Goal: Task Accomplishment & Management: Use online tool/utility

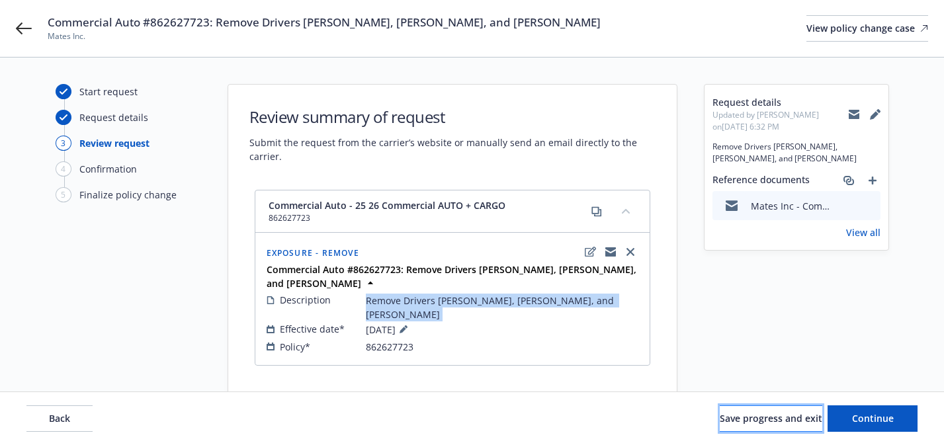
click at [761, 420] on span "Save progress and exit" at bounding box center [771, 418] width 103 height 13
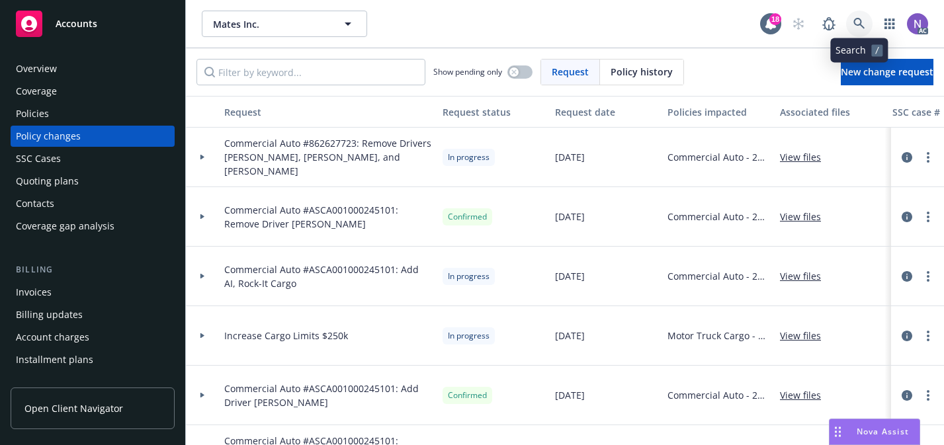
click at [856, 21] on icon at bounding box center [859, 24] width 12 height 12
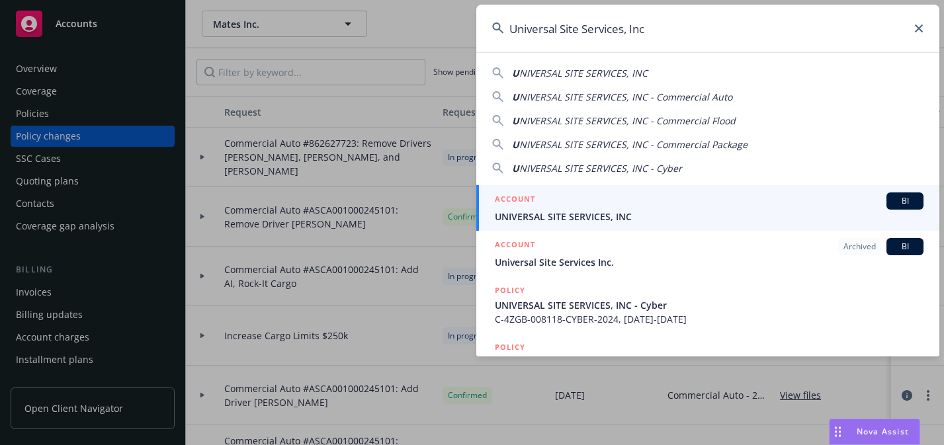
type input "Universal Site Services, Inc"
click at [734, 221] on span "UNIVERSAL SITE SERVICES, INC" at bounding box center [709, 217] width 429 height 14
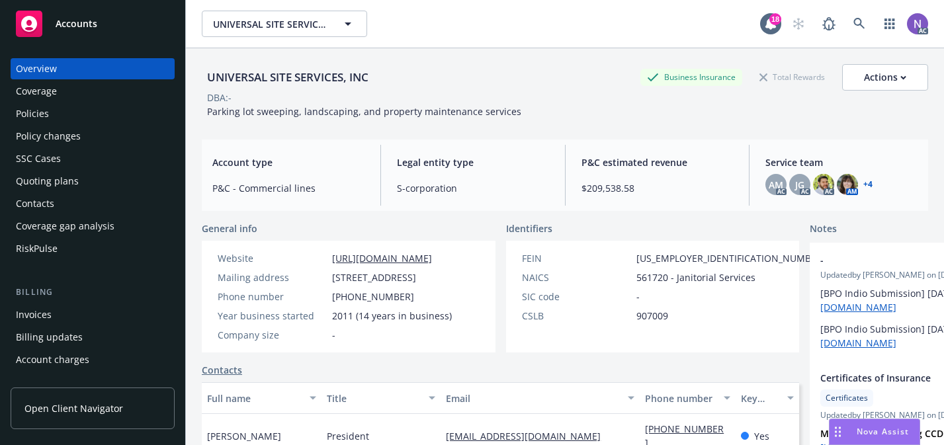
click at [86, 140] on div "Policy changes" at bounding box center [92, 136] width 153 height 21
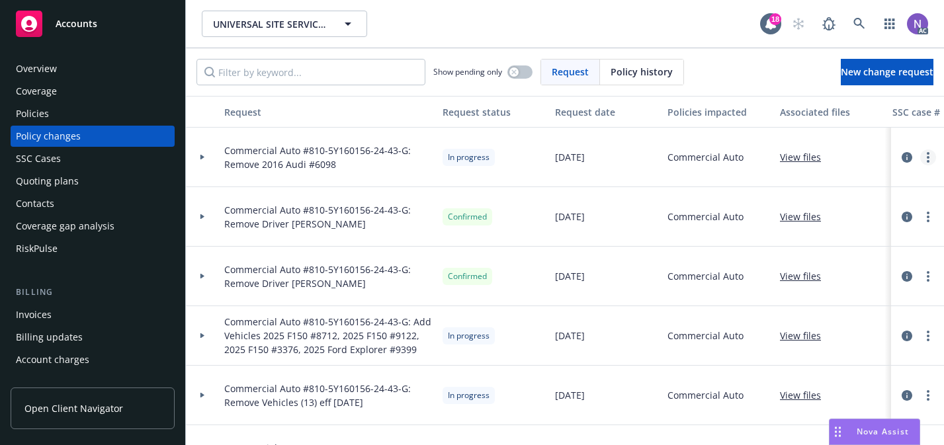
click at [929, 154] on link "more" at bounding box center [928, 157] width 16 height 16
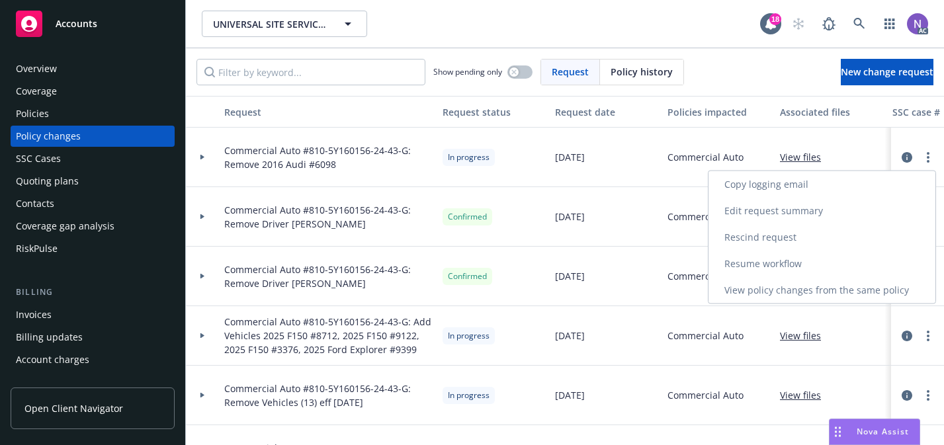
click at [814, 267] on link "Resume workflow" at bounding box center [821, 264] width 227 height 26
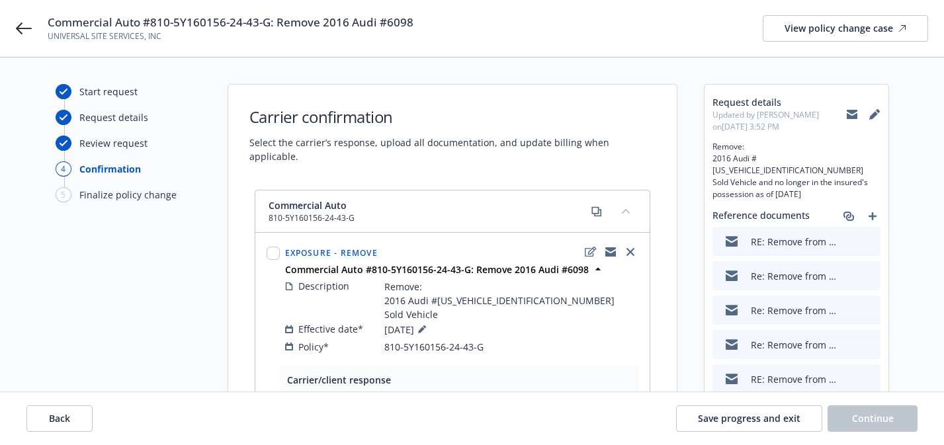
click at [807, 272] on div "Re: Remove from Policy - 6098" at bounding box center [777, 276] width 119 height 28
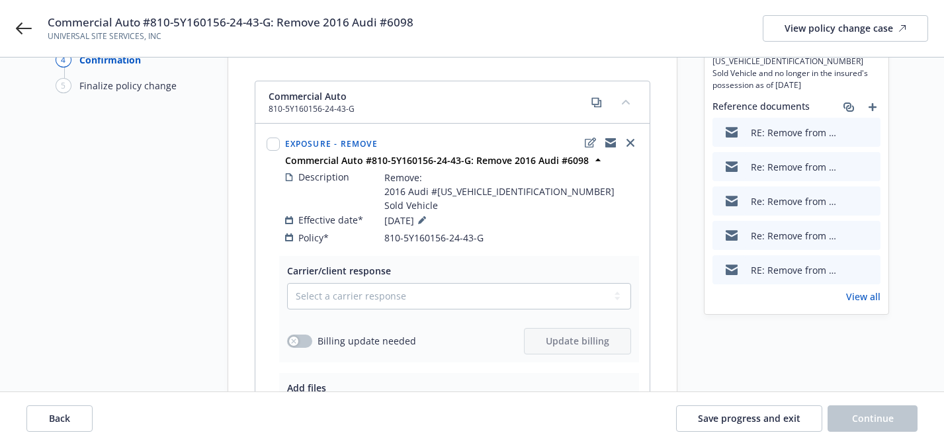
scroll to position [118, 0]
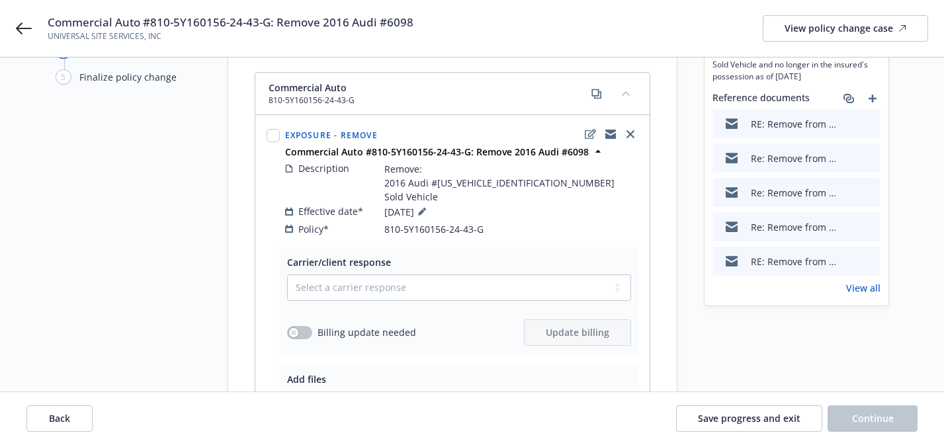
click at [864, 281] on link "View all" at bounding box center [863, 288] width 34 height 14
click at [445, 179] on span "Remove: 2016 Audi #WAU43AFD1GN006098 Sold Vehicle" at bounding box center [499, 183] width 230 height 42
click at [521, 164] on span "Remove: 2016 Audi #WAU43AFD1GN006098 Sold Vehicle" at bounding box center [499, 183] width 230 height 42
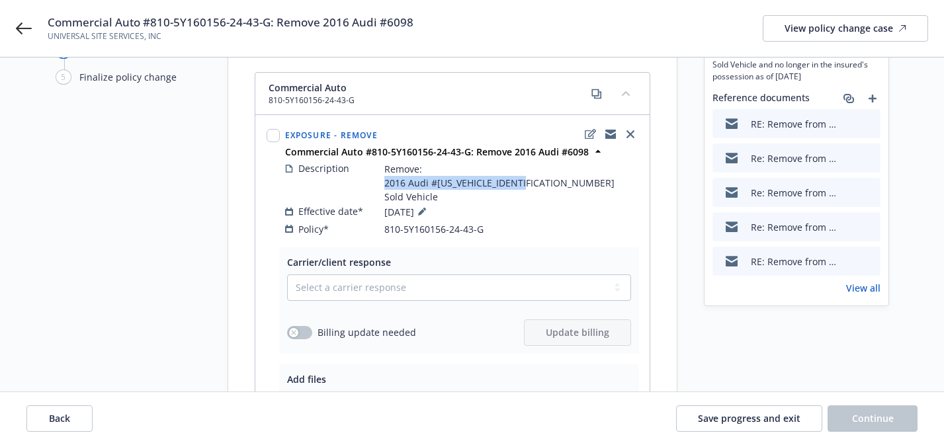
copy span "2016 Audi #WAU43AFD1GN006098"
click at [425, 209] on icon at bounding box center [421, 212] width 7 height 7
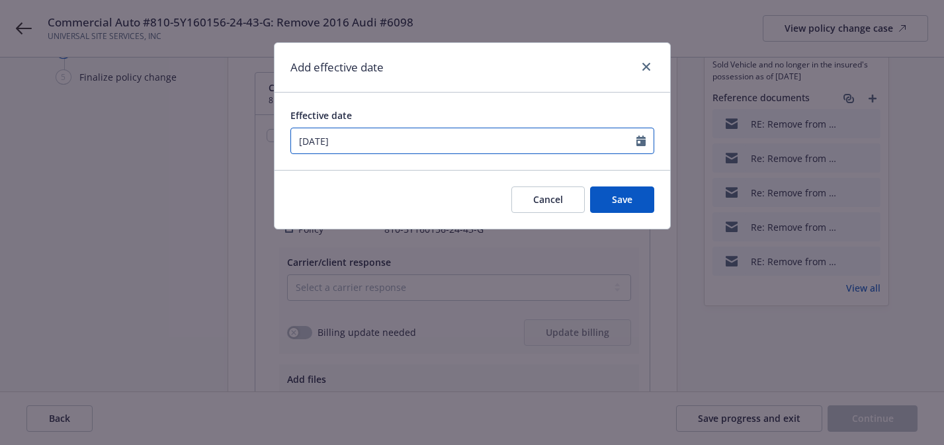
click at [456, 140] on input "09/09/2025" at bounding box center [463, 140] width 345 height 25
select select "9"
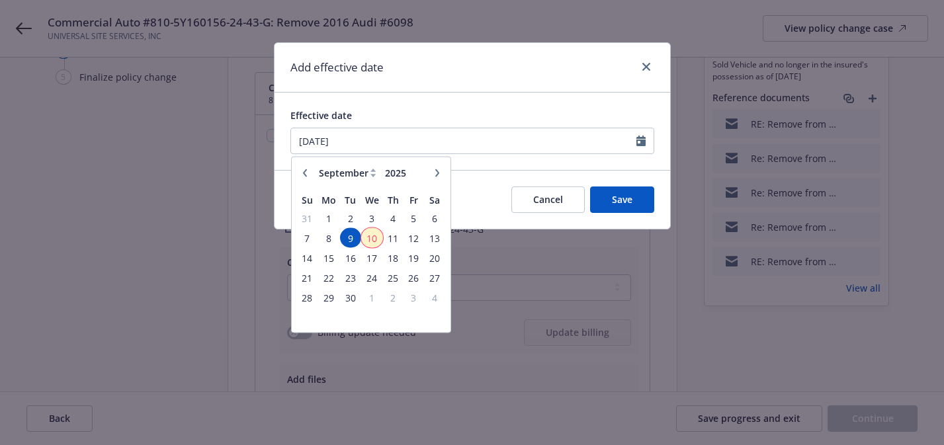
click at [372, 239] on span "10" at bounding box center [371, 238] width 19 height 17
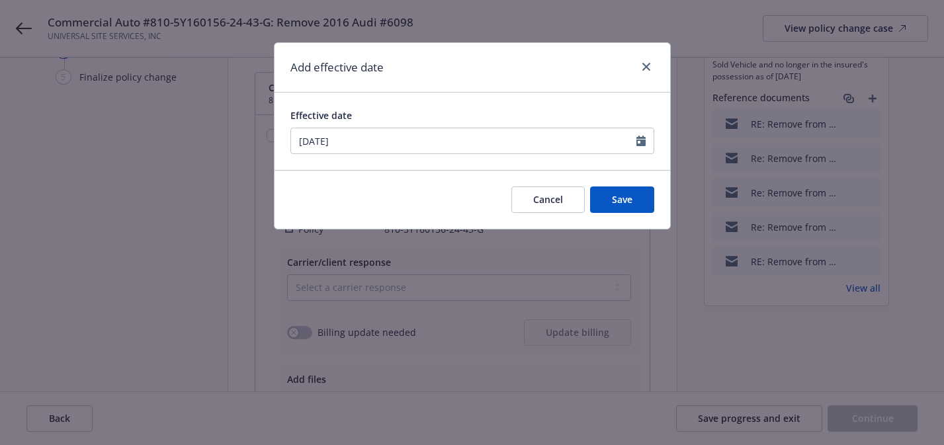
type input "09/10/2025"
click at [614, 201] on span "Save" at bounding box center [622, 199] width 21 height 13
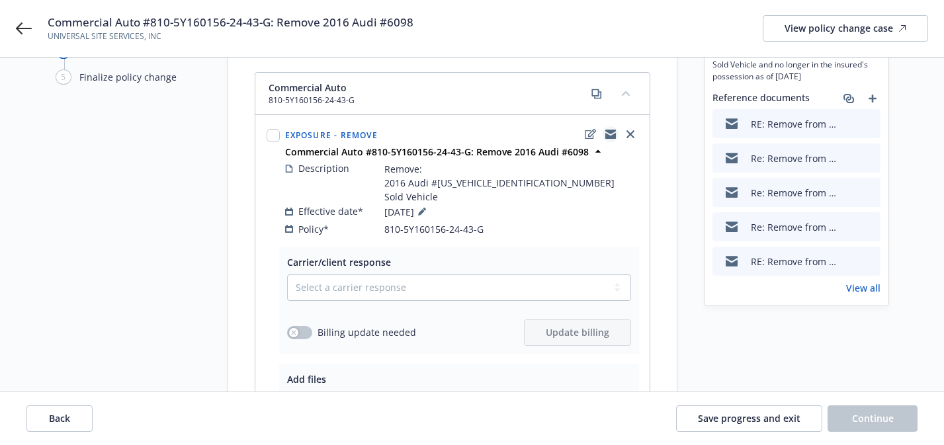
click at [608, 130] on icon "copyLogging" at bounding box center [610, 132] width 11 height 5
click at [320, 22] on span "Commercial Auto #810-5Y160156-24-43-G: Remove 2016 Audi #6098" at bounding box center [231, 23] width 366 height 16
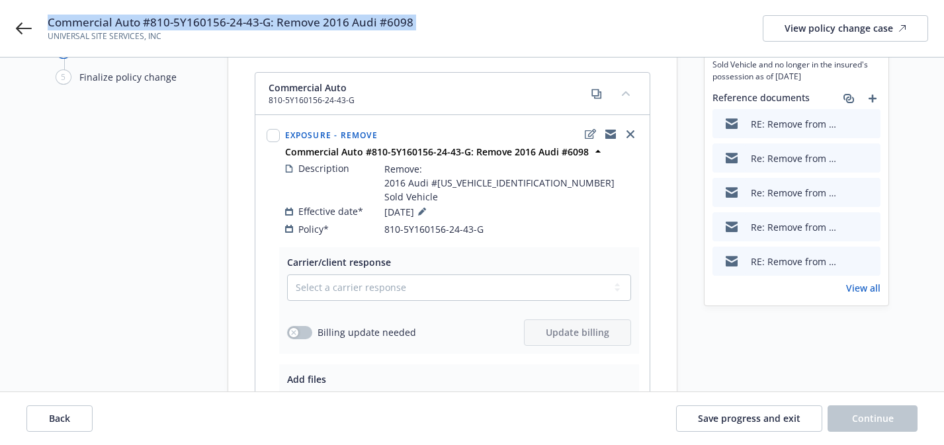
click at [320, 22] on span "Commercial Auto #810-5Y160156-24-43-G: Remove 2016 Audi #6098" at bounding box center [231, 23] width 366 height 16
copy span "Commercial Auto #810-5Y160156-24-43-G: Remove 2016 Audi #6098"
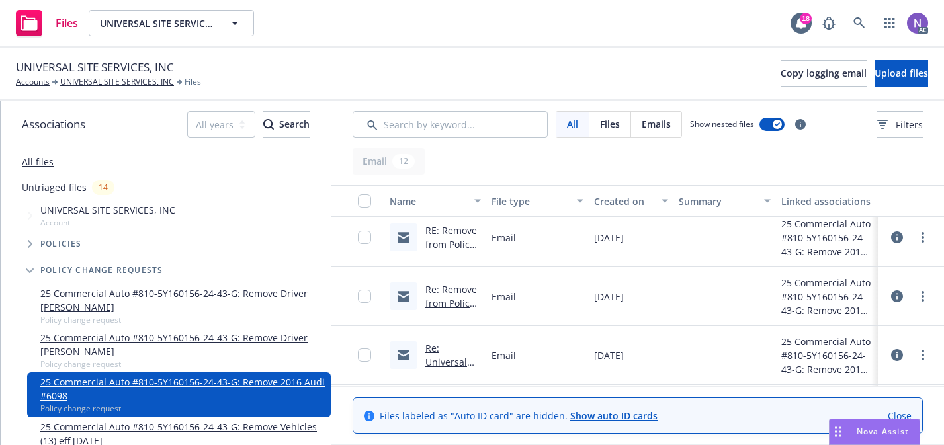
scroll to position [259, 0]
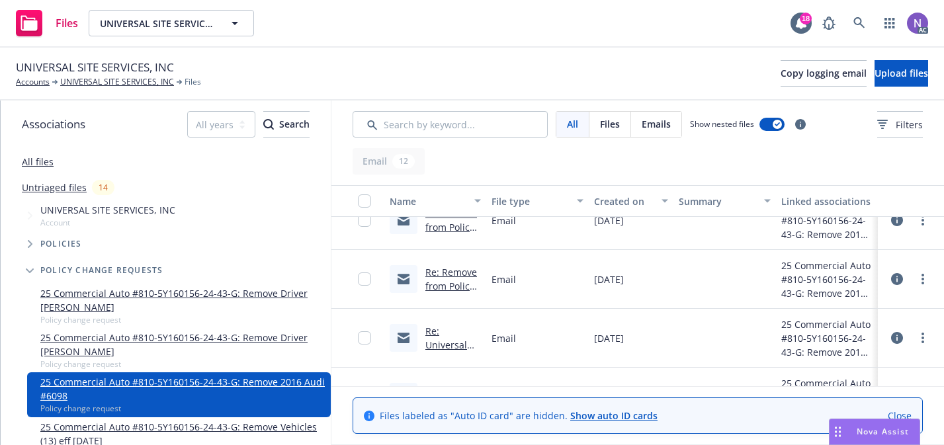
click at [442, 344] on link "Re: Universal Site Services, Inc - Commercial Auto #810-5Y160156-24-43-G: Remov…" at bounding box center [452, 407] width 55 height 165
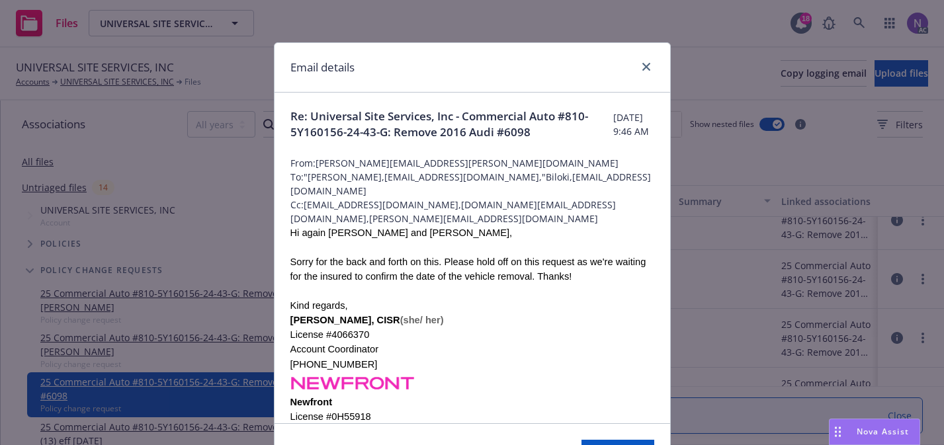
click at [446, 114] on span "Re: Universal Site Services, Inc - Commercial Auto #810-5Y160156-24-43-G: Remov…" at bounding box center [451, 124] width 323 height 32
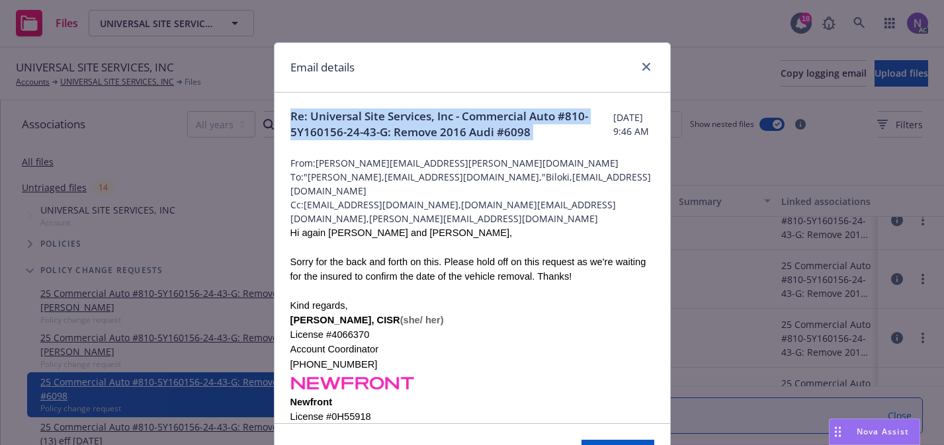
click at [446, 114] on span "Re: Universal Site Services, Inc - Commercial Auto #810-5Y160156-24-43-G: Remov…" at bounding box center [451, 124] width 323 height 32
copy span "Re: Universal Site Services, Inc - Commercial Auto #810-5Y160156-24-43-G: Remov…"
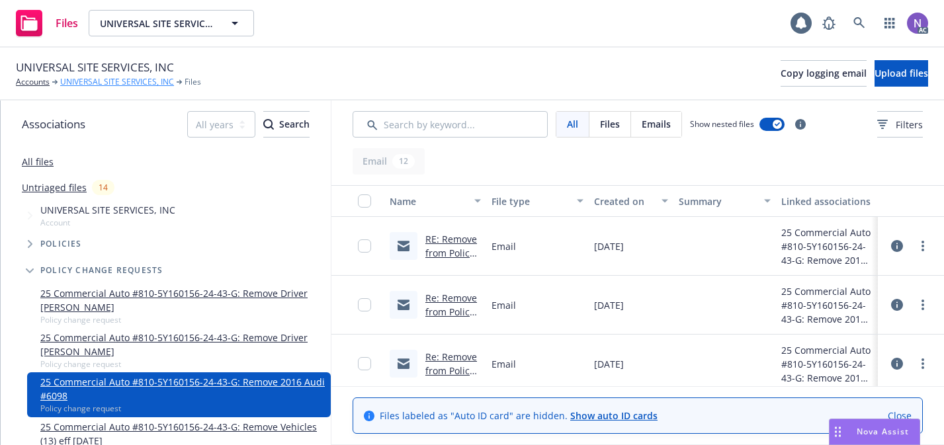
click at [143, 85] on link "UNIVERSAL SITE SERVICES, INC" at bounding box center [117, 82] width 114 height 12
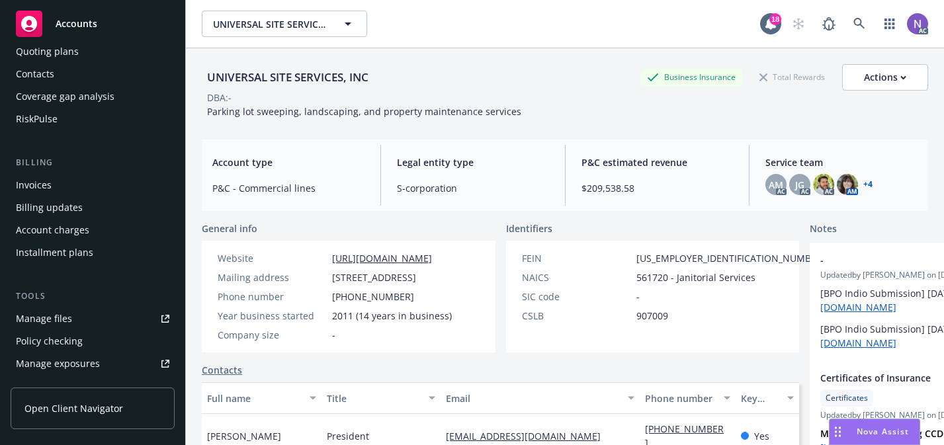
scroll to position [136, 0]
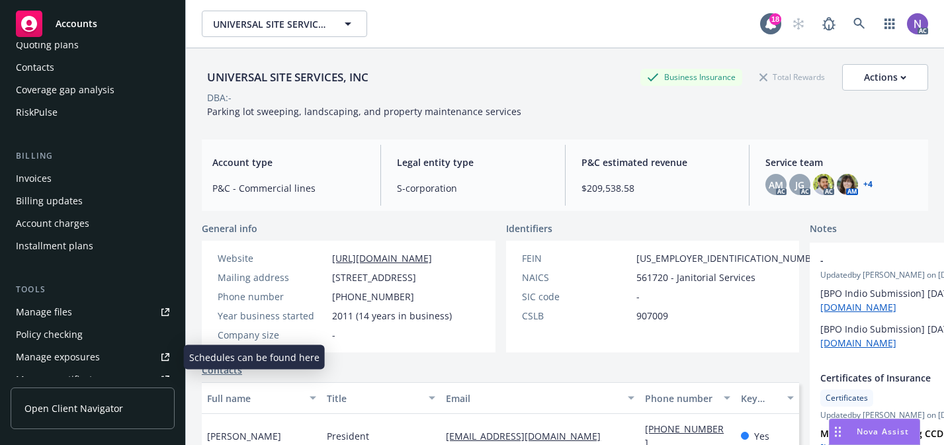
click at [85, 349] on div "Manage exposures" at bounding box center [58, 357] width 84 height 21
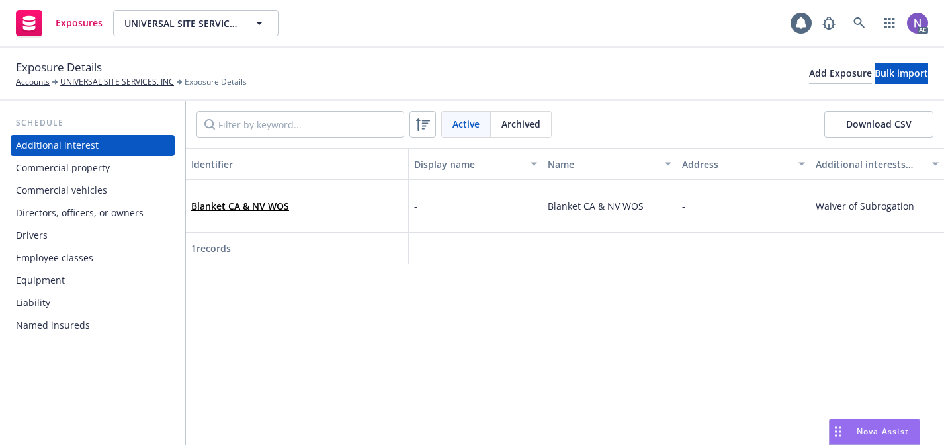
click at [104, 188] on div "Commercial vehicles" at bounding box center [61, 190] width 91 height 21
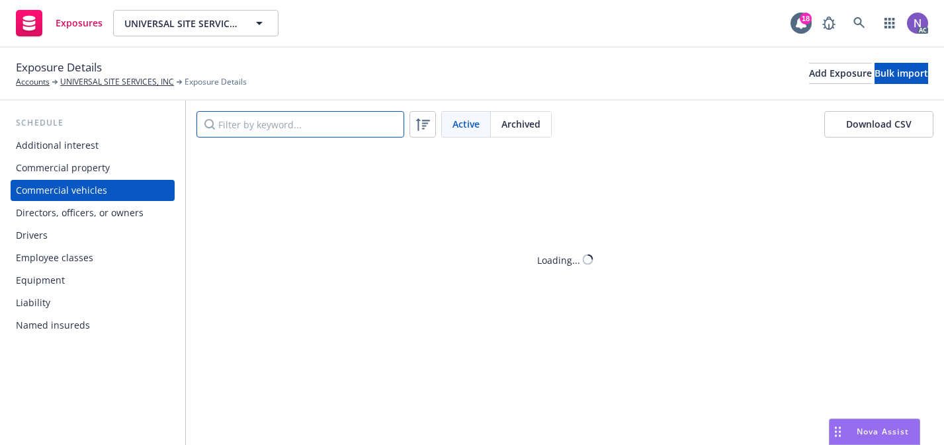
click at [253, 132] on input "Filter by keyword..." at bounding box center [300, 124] width 208 height 26
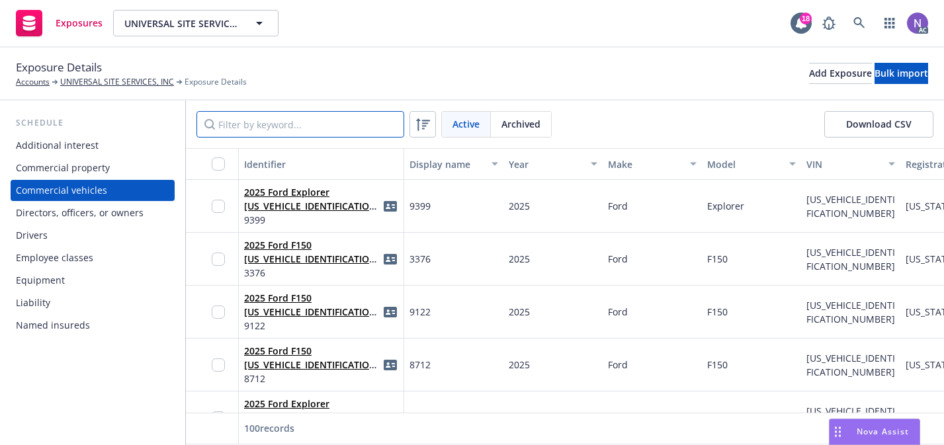
paste input "4P5D710278114058"
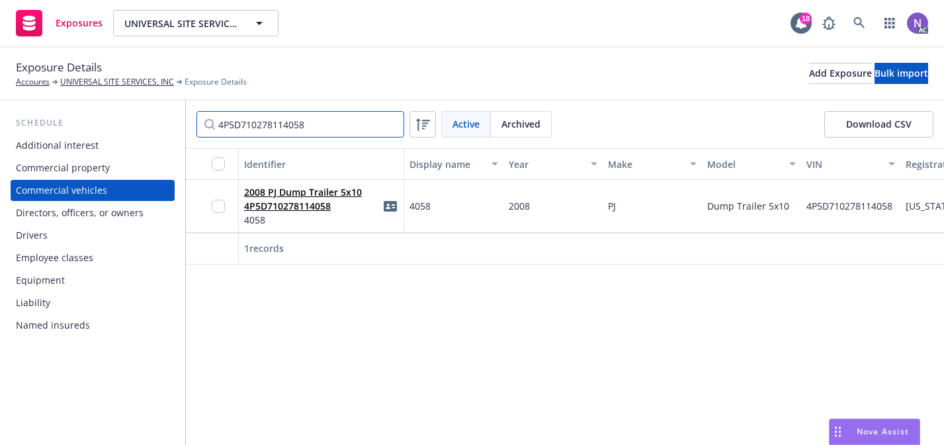
click at [329, 123] on input "4P5D710278114058" at bounding box center [300, 124] width 208 height 26
paste input "1R9BL1015GF600191"
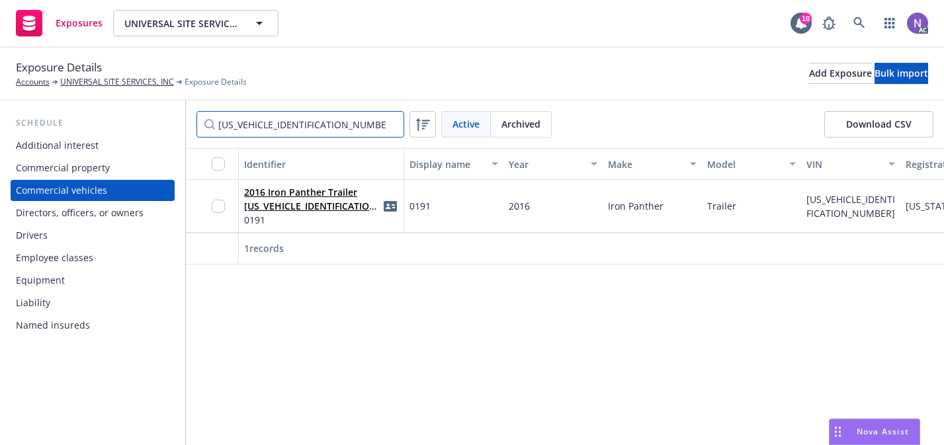
type input "1R9BL1015GF600191"
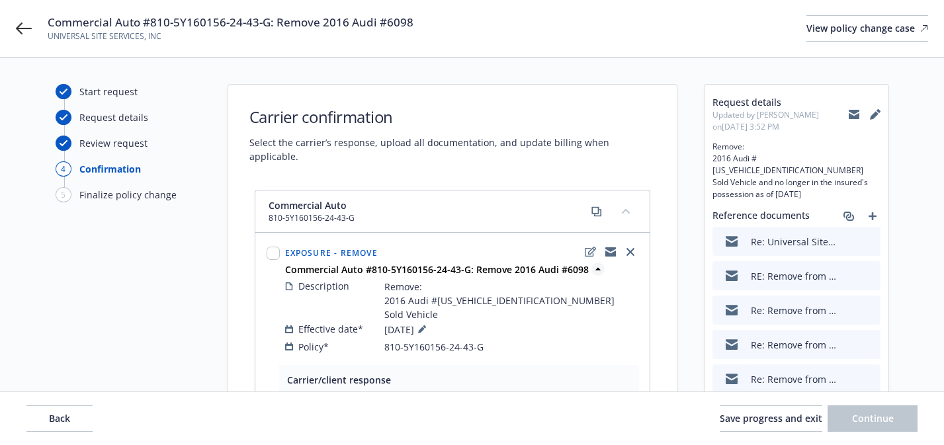
scroll to position [118, 0]
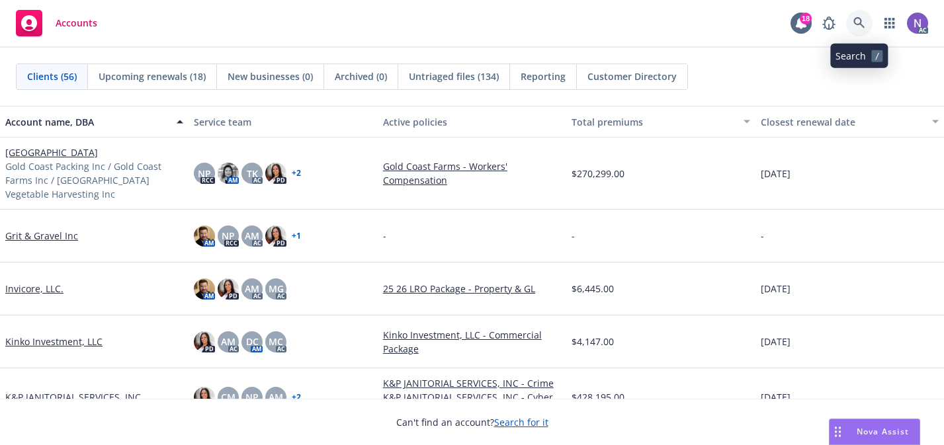
click at [863, 24] on icon at bounding box center [859, 23] width 12 height 12
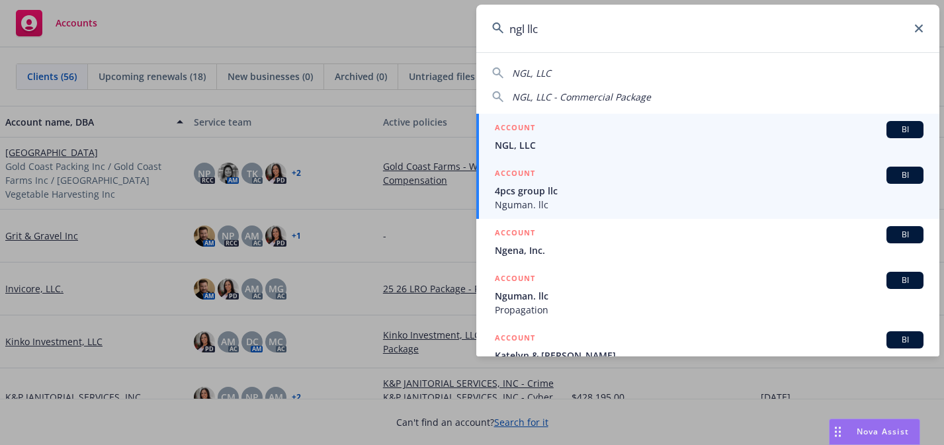
type input "ngl llc"
click at [674, 147] on span "NGL, LLC" at bounding box center [709, 145] width 429 height 14
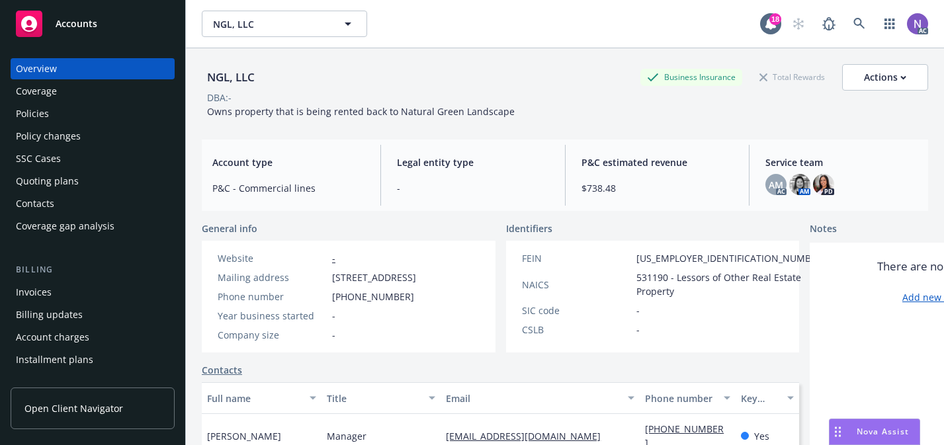
click at [158, 115] on div "Policies" at bounding box center [92, 113] width 153 height 21
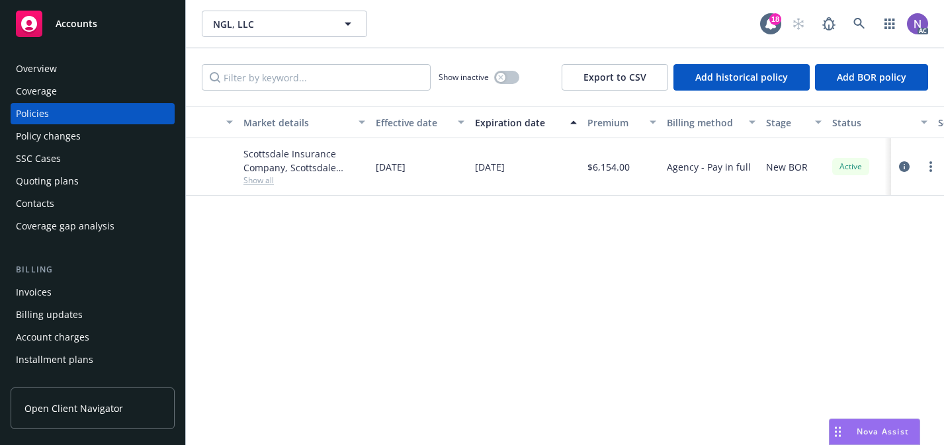
scroll to position [0, 384]
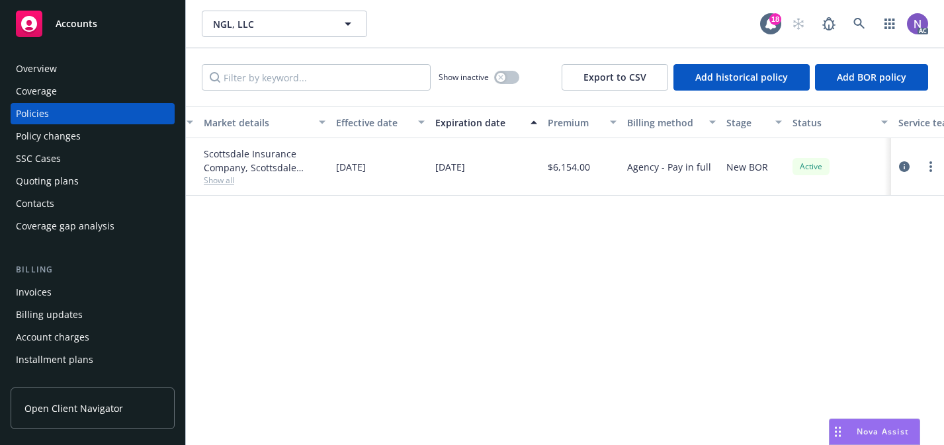
click at [462, 165] on span "02/06/2026" at bounding box center [450, 167] width 30 height 14
copy span "02/06/2026"
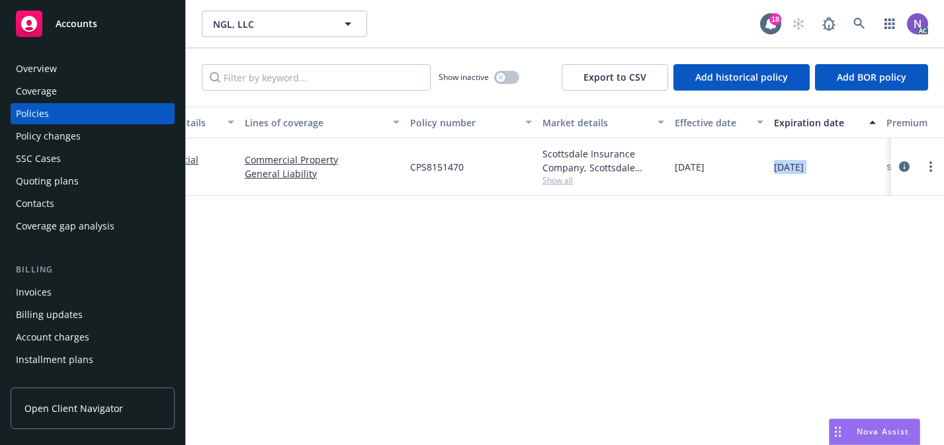
scroll to position [0, 0]
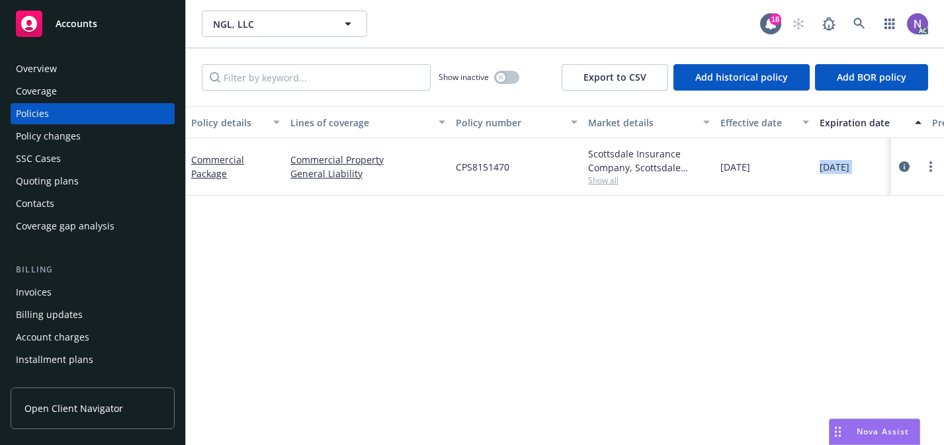
click at [142, 184] on div "Quoting plans" at bounding box center [92, 181] width 153 height 21
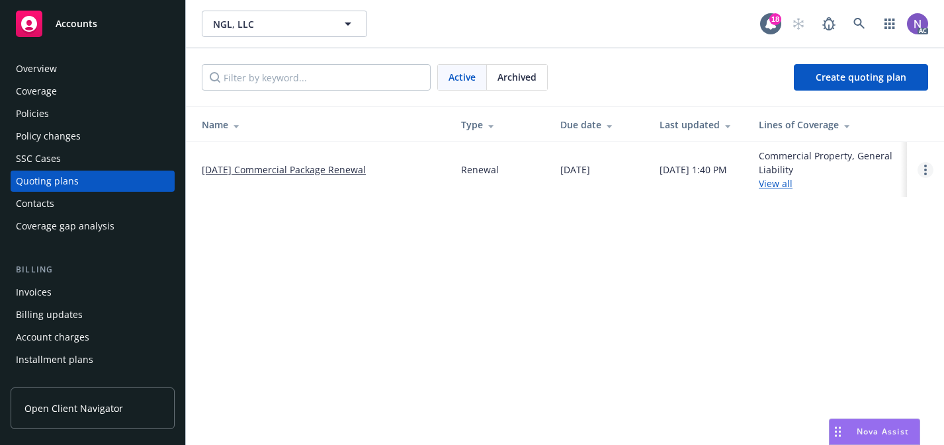
click at [928, 171] on link "Open options" at bounding box center [925, 170] width 16 height 16
click at [905, 219] on div "NGL, LLC NGL, LLC 18 AC Active Archived Create quoting plan Name Type Due date …" at bounding box center [565, 222] width 758 height 445
click at [154, 122] on div "Policies" at bounding box center [92, 113] width 153 height 21
click at [168, 114] on div "Policies" at bounding box center [92, 113] width 153 height 21
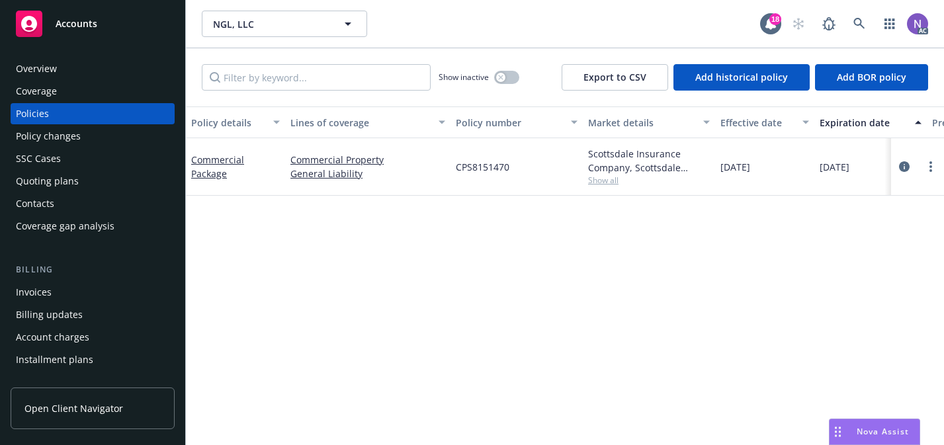
click at [150, 182] on div "Quoting plans" at bounding box center [92, 181] width 153 height 21
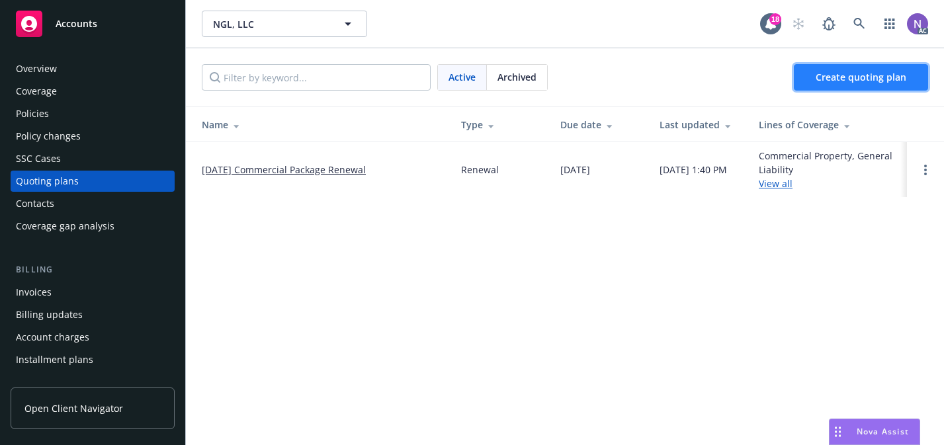
click at [882, 85] on link "Create quoting plan" at bounding box center [861, 77] width 134 height 26
click at [408, 169] on div "[DATE] Commercial Package Renewal" at bounding box center [321, 170] width 238 height 14
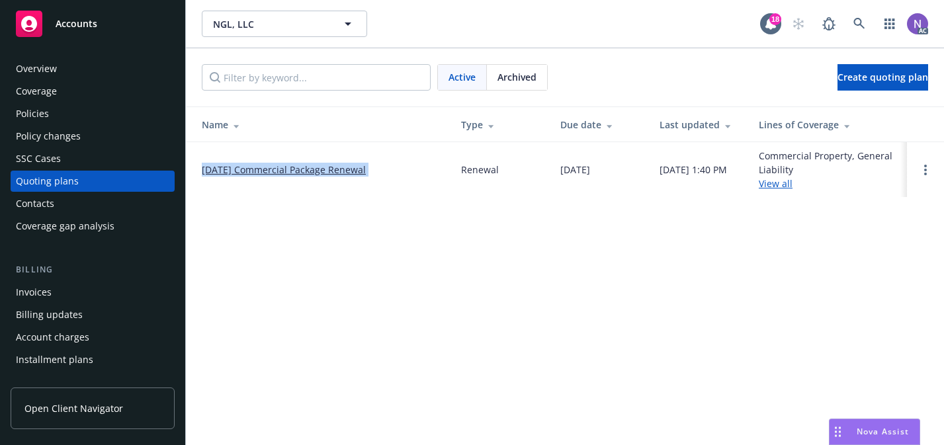
click at [408, 169] on div "[DATE] Commercial Package Renewal" at bounding box center [321, 170] width 238 height 14
copy link "[DATE] Commercial Package Renewal"
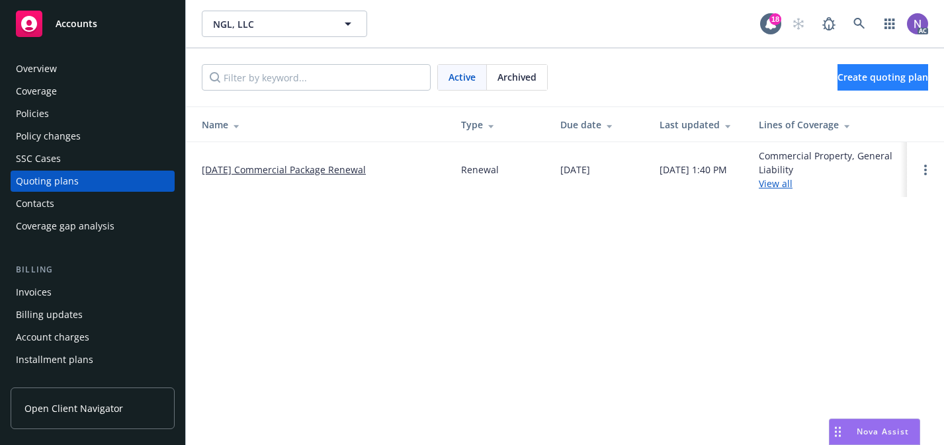
click at [832, 92] on div "Active Archived Create quoting plan" at bounding box center [565, 77] width 758 height 58
click at [837, 88] on link "Create quoting plan" at bounding box center [882, 77] width 91 height 26
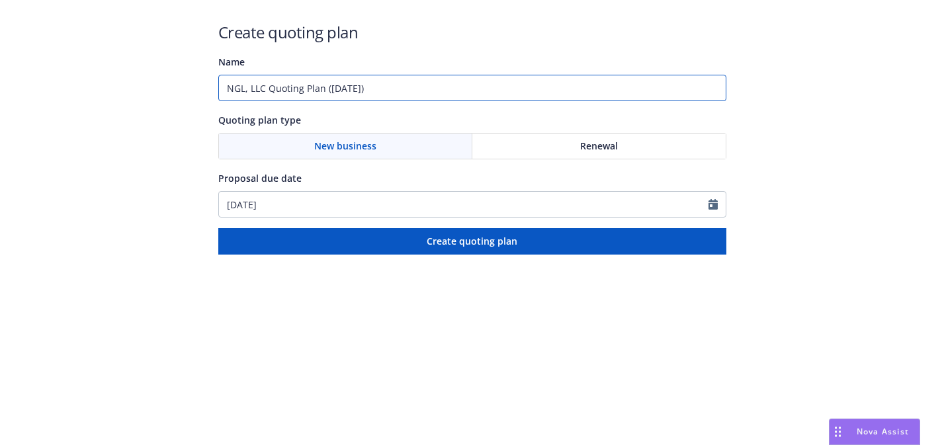
click at [403, 89] on input "NGL, LLC Quoting Plan ([DATE])" at bounding box center [472, 88] width 508 height 26
paste input "[DATE] Commercial Package Renewal"
click at [273, 86] on input "[DATE] Commercial Package Renewal" at bounding box center [472, 88] width 508 height 26
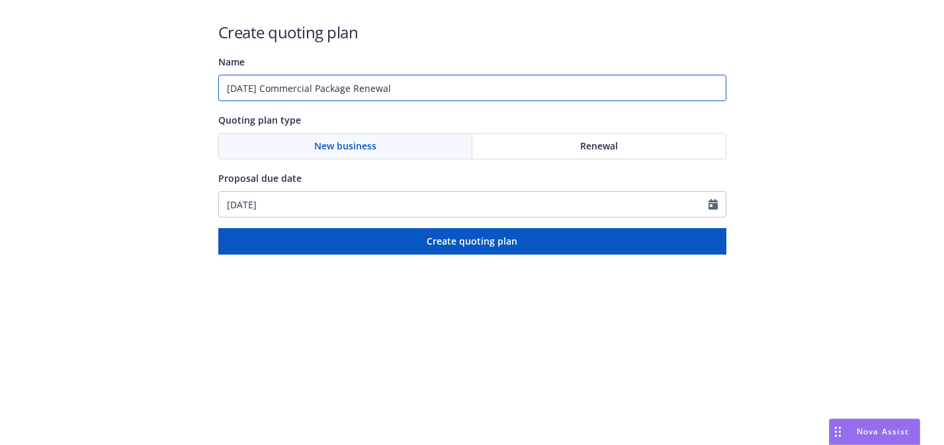
type input "[DATE] Commercial Package Renewal"
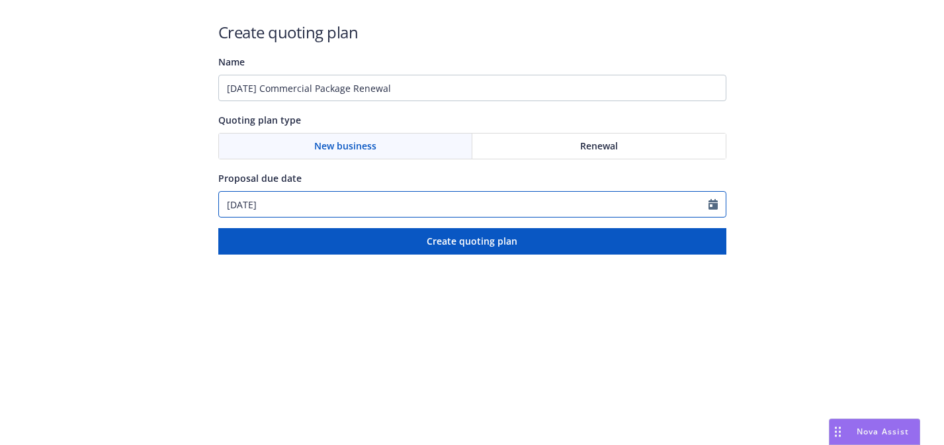
select select "9"
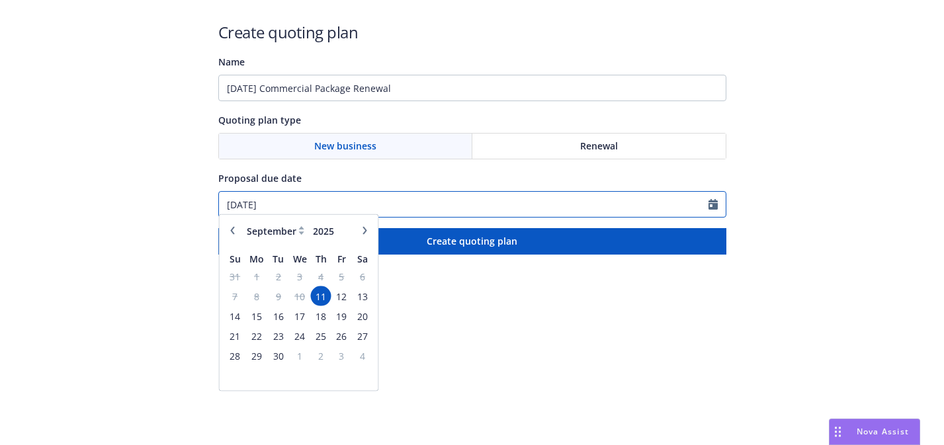
click at [505, 205] on input "[DATE]" at bounding box center [463, 204] width 489 height 25
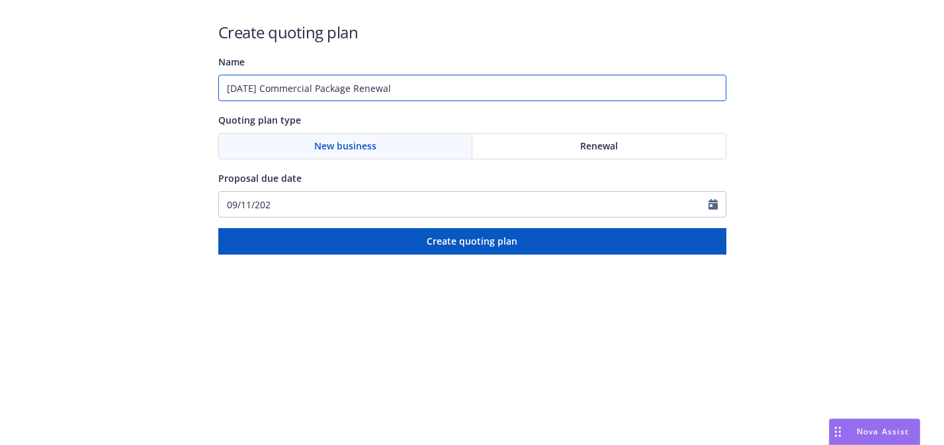
type input "[DATE]"
drag, startPoint x: 273, startPoint y: 85, endPoint x: 211, endPoint y: 88, distance: 62.2
click at [211, 88] on div "Create quoting plan Name [DATE] Commercial Package Renewal Quoting plan type Ne…" at bounding box center [472, 127] width 944 height 255
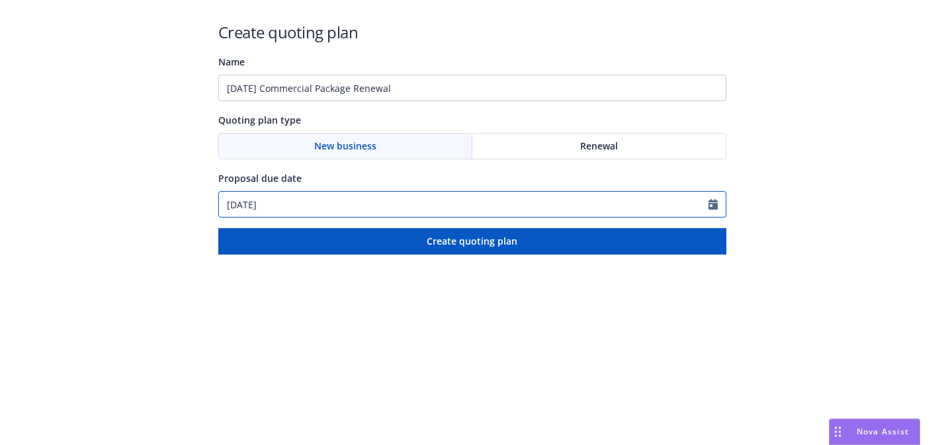
select select "9"
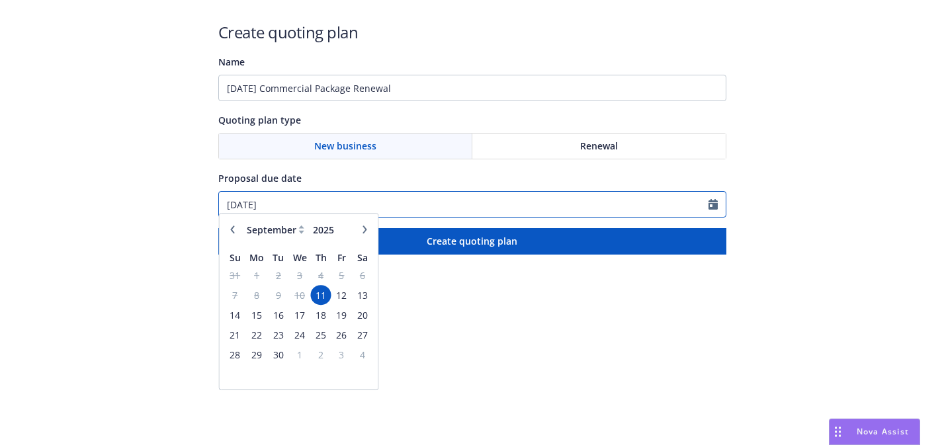
click at [300, 198] on input "[DATE]" at bounding box center [463, 204] width 489 height 25
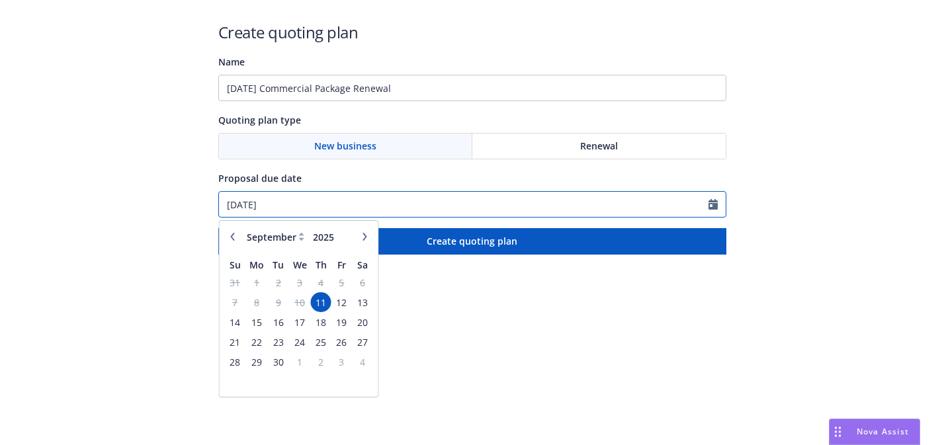
click at [300, 198] on input "[DATE]" at bounding box center [463, 204] width 489 height 25
paste input "2/07"
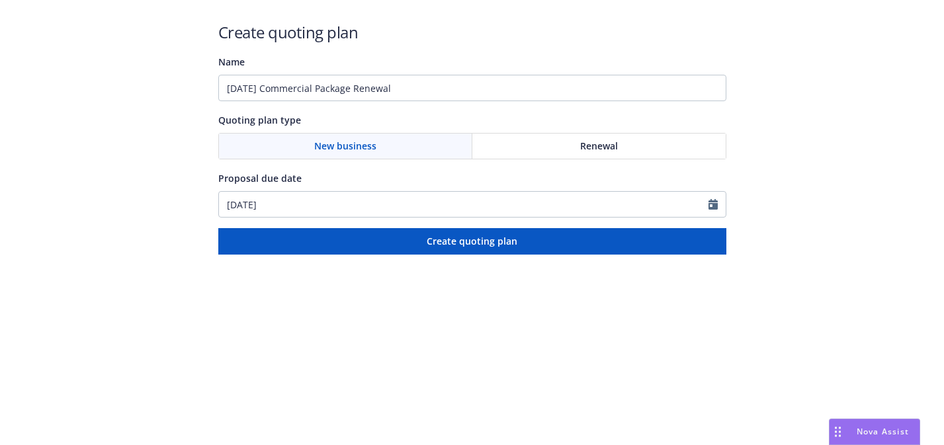
type input "[DATE]"
click at [588, 139] on span "Renewal" at bounding box center [599, 146] width 38 height 14
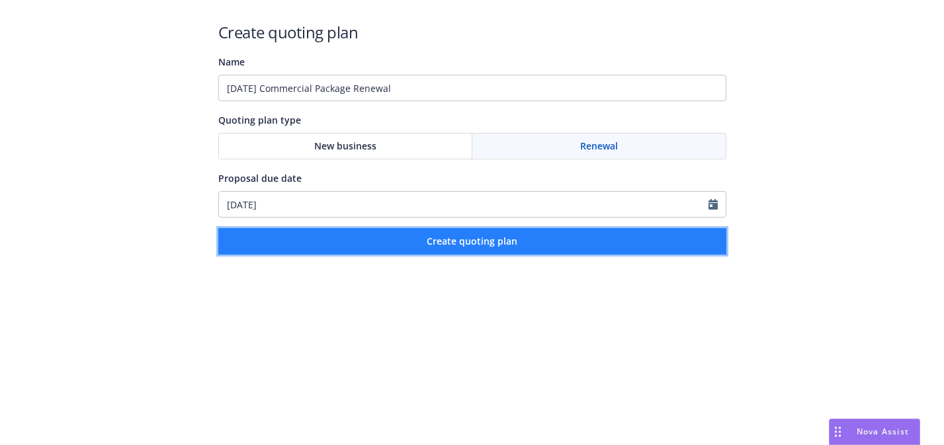
click at [562, 234] on button "Create quoting plan" at bounding box center [472, 241] width 508 height 26
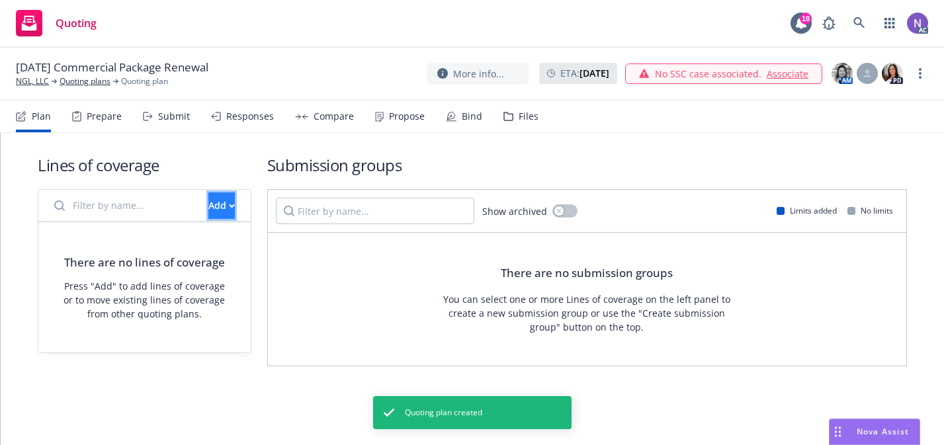
click at [208, 200] on div "Add" at bounding box center [221, 205] width 26 height 25
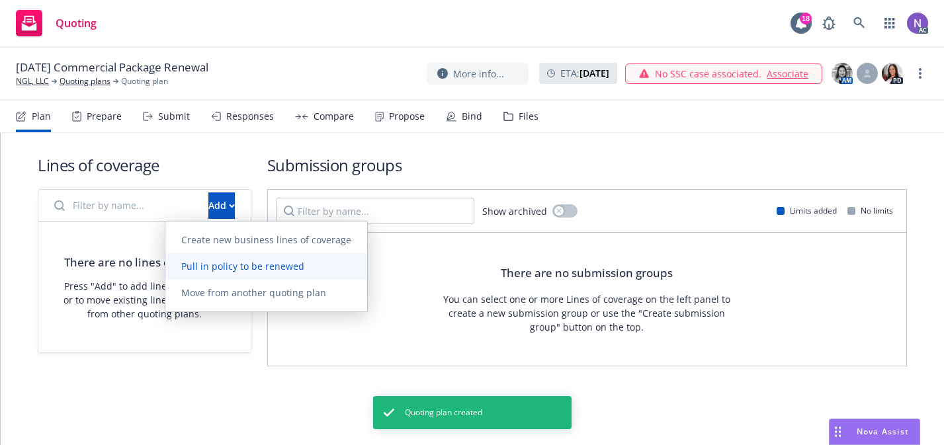
click at [247, 267] on span "Pull in policy to be renewed" at bounding box center [242, 266] width 155 height 13
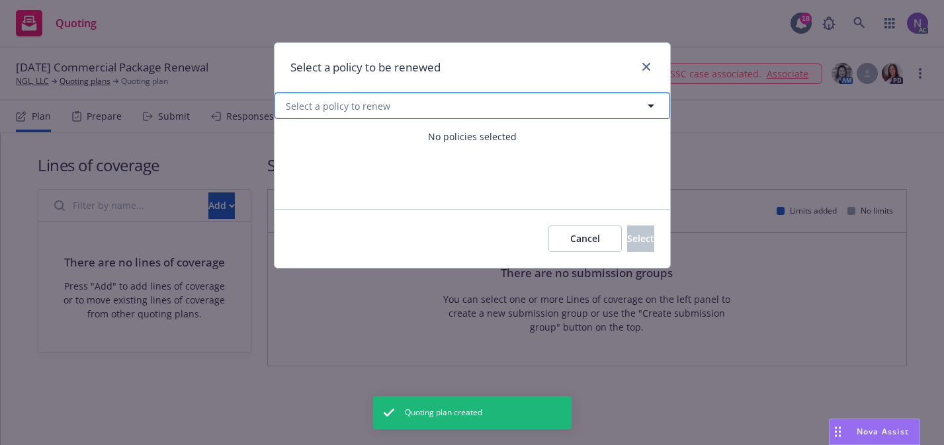
click at [428, 110] on button "Select a policy to renew" at bounding box center [472, 106] width 396 height 26
select select "ACTIVE"
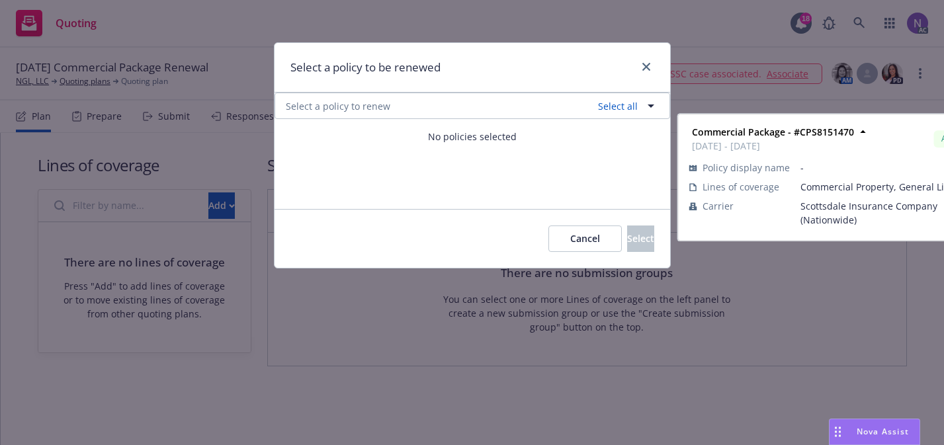
click at [407, 171] on strong "Commercial Package - #CPS8151470" at bounding box center [389, 169] width 162 height 13
checkbox input "true"
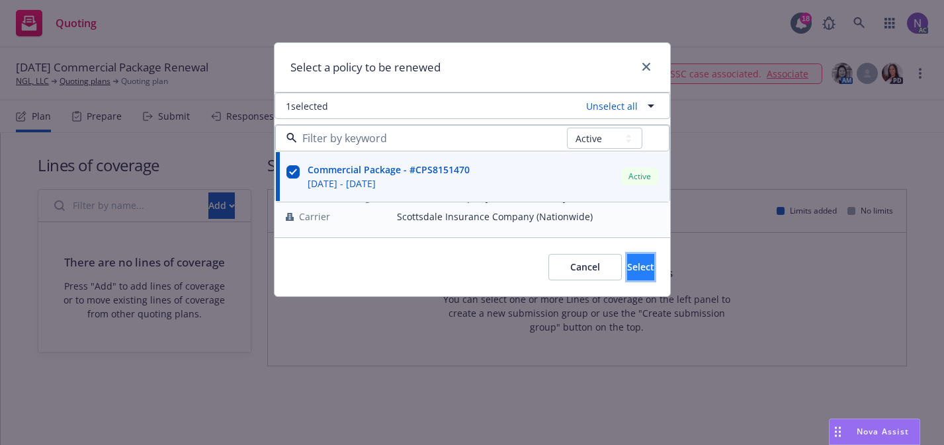
click at [627, 263] on button "Select" at bounding box center [640, 267] width 27 height 26
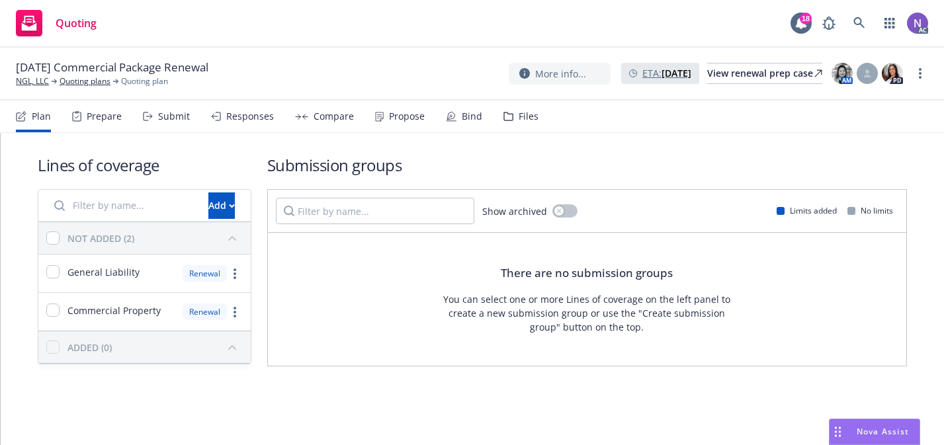
click at [642, 69] on span "ETA : September 11, 2025" at bounding box center [666, 73] width 49 height 14
select select "September"
select select "2025"
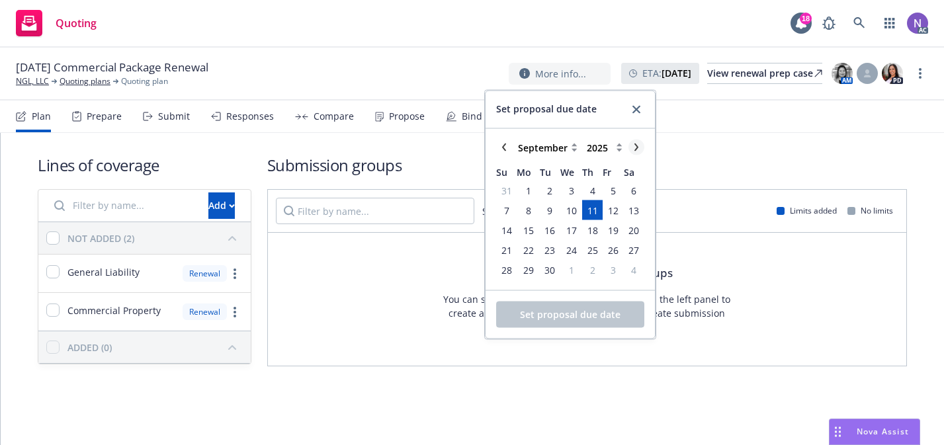
click at [633, 145] on icon "chevronRight" at bounding box center [636, 148] width 8 height 8
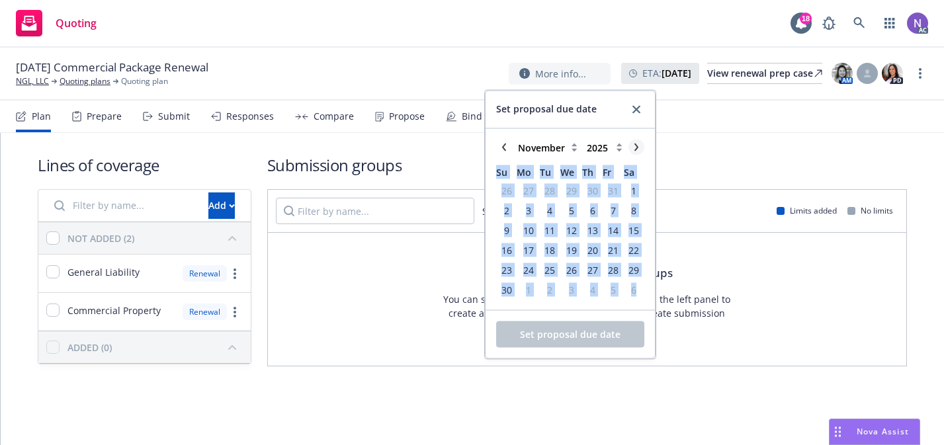
click at [633, 145] on icon "chevronRight" at bounding box center [636, 148] width 8 height 8
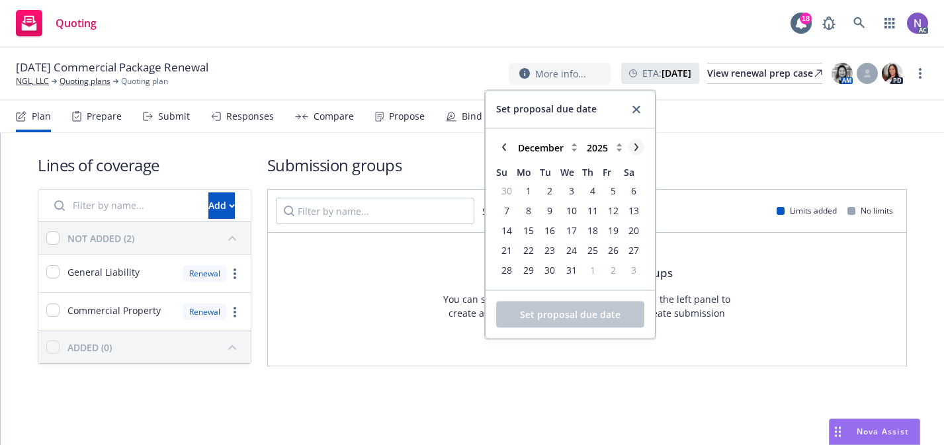
click at [633, 145] on icon "chevronRight" at bounding box center [636, 148] width 8 height 8
select select "January"
select select "2026"
click at [638, 147] on icon "chevronRight" at bounding box center [636, 148] width 8 height 8
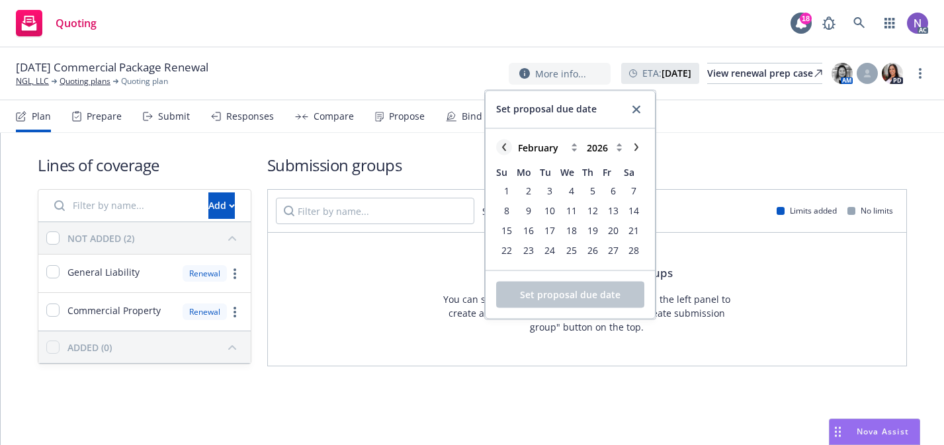
click at [505, 147] on icon "chevronLeft" at bounding box center [504, 148] width 8 height 8
select select "January"
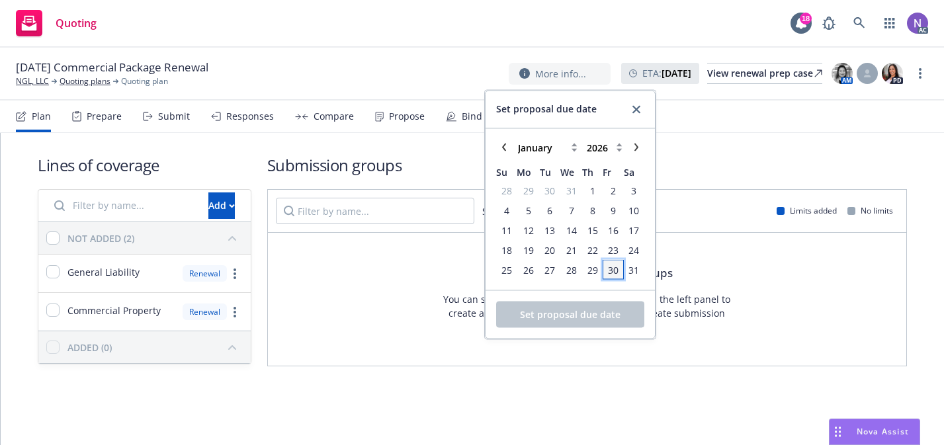
click at [610, 273] on span "30" at bounding box center [613, 270] width 11 height 14
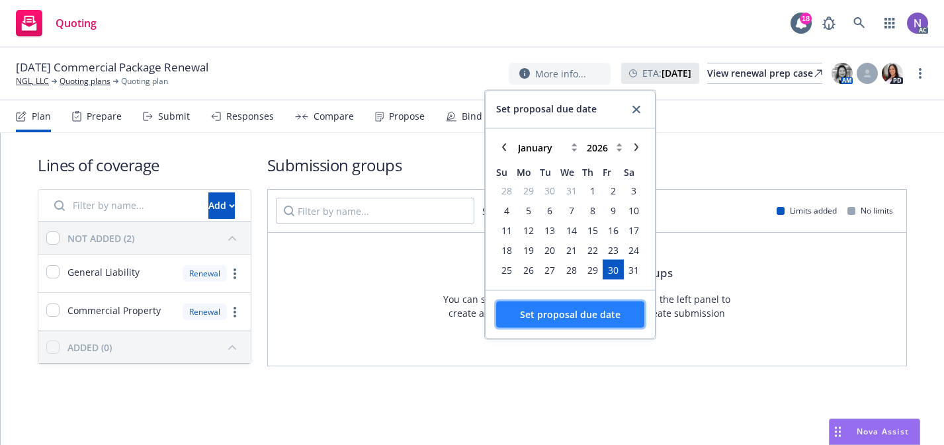
click at [583, 321] on button "Set proposal due date" at bounding box center [570, 315] width 148 height 26
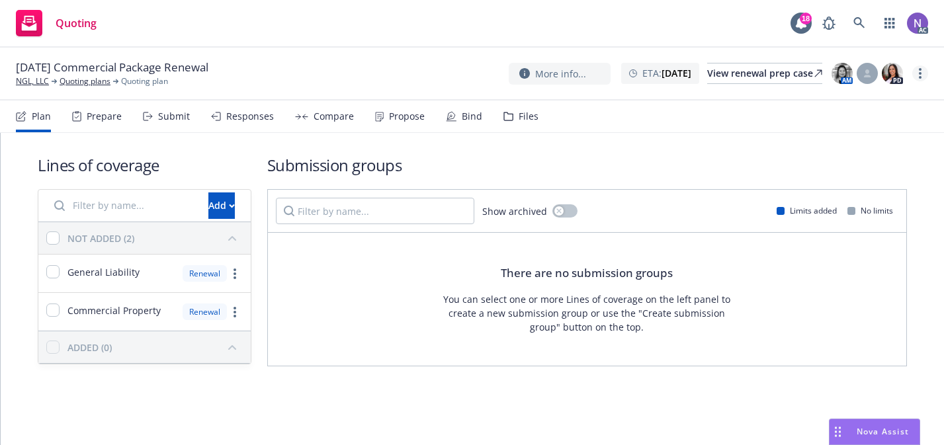
click at [924, 72] on link "more" at bounding box center [920, 73] width 16 height 16
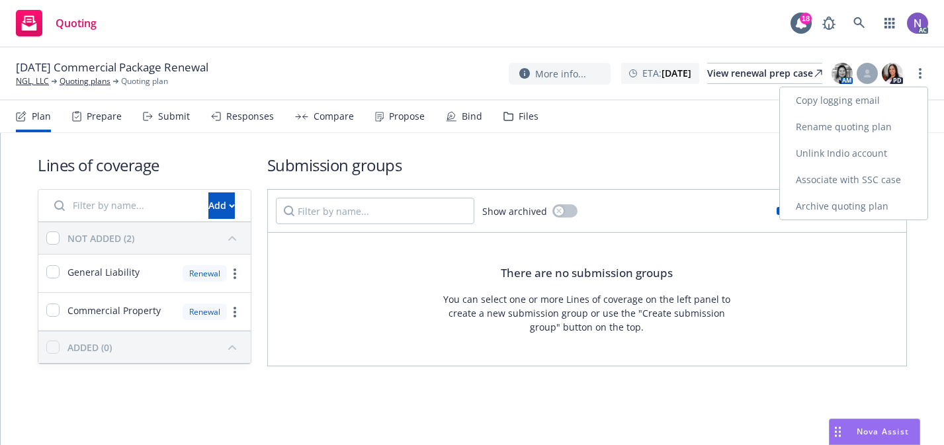
click at [860, 131] on link "Rename quoting plan" at bounding box center [853, 127] width 147 height 26
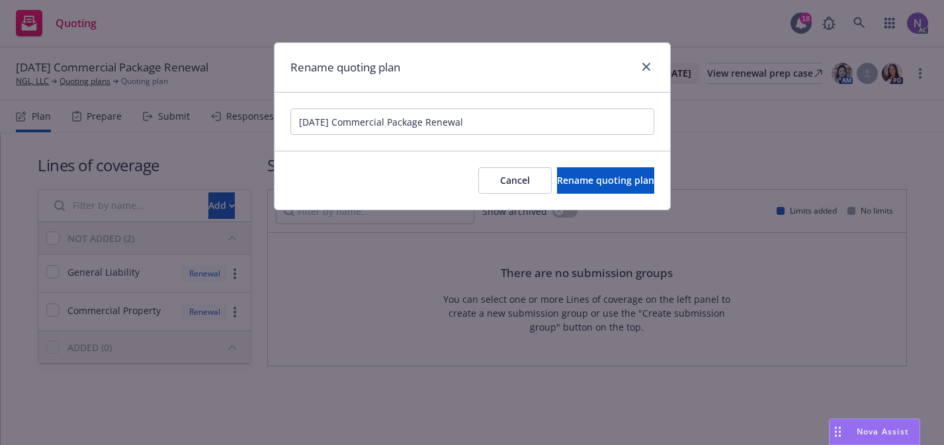
click at [347, 124] on input "[DATE] Commercial Package Renewal" at bounding box center [472, 121] width 364 height 26
type input "02/07/2026 Commercial Package Renewal"
click at [557, 187] on span "Rename quoting plan" at bounding box center [605, 180] width 97 height 13
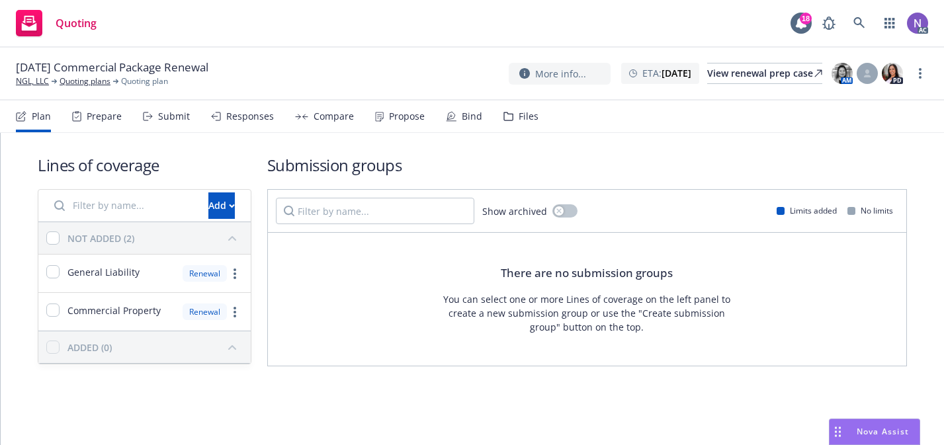
click at [510, 118] on div "Files" at bounding box center [520, 117] width 35 height 32
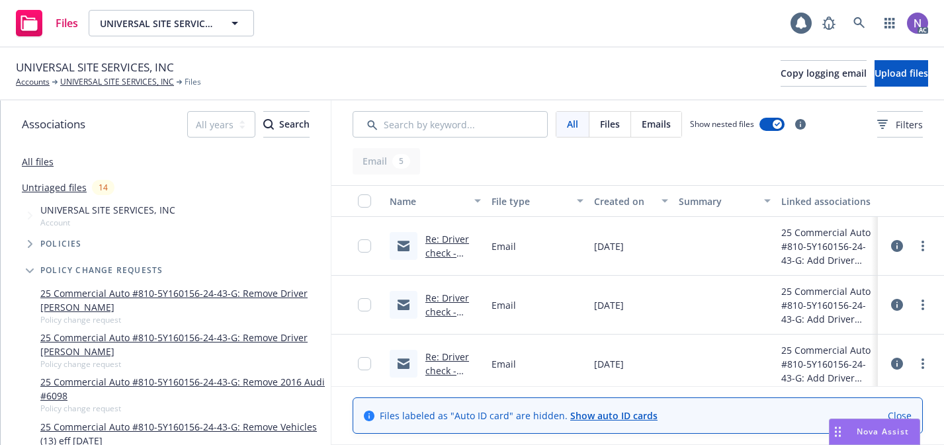
scroll to position [124, 0]
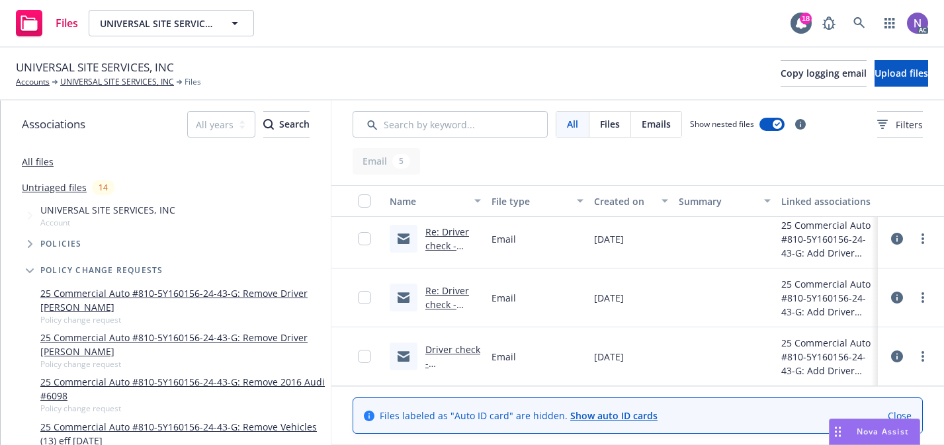
click at [456, 350] on link "Driver check - Joseph Trejo.eml" at bounding box center [452, 370] width 55 height 54
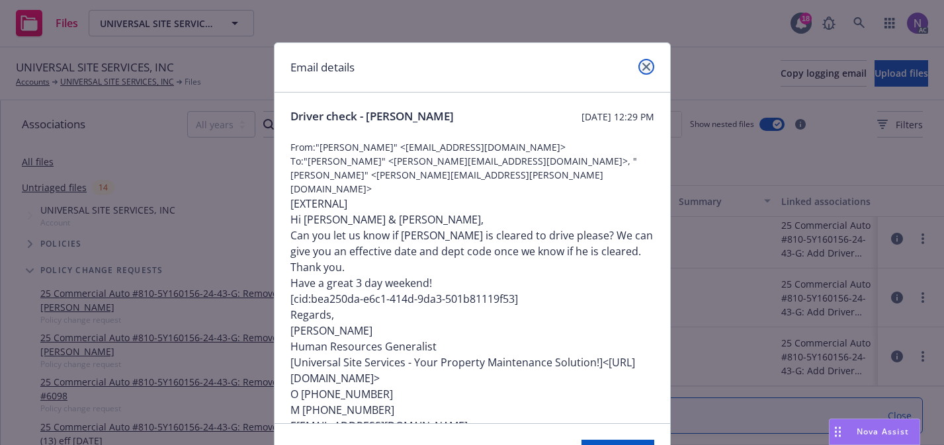
click at [647, 66] on icon "close" at bounding box center [646, 67] width 8 height 8
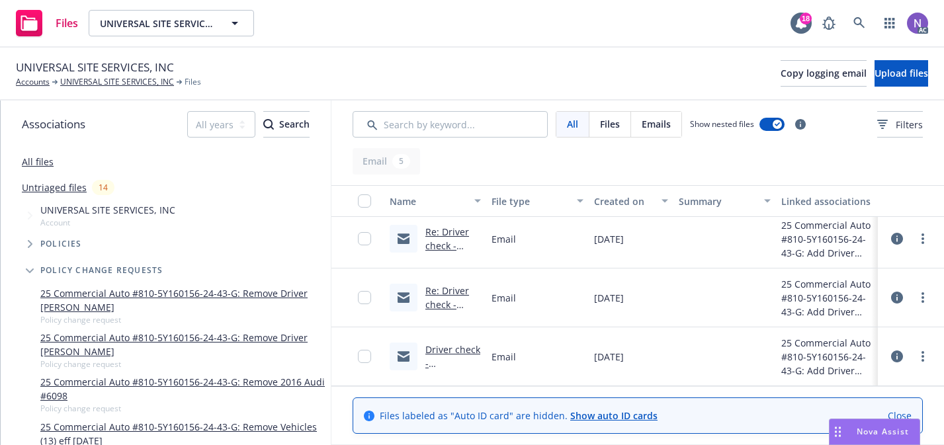
click at [460, 288] on link "Re: Driver check - Joseph Trejo" at bounding box center [450, 311] width 51 height 54
